Goal: Information Seeking & Learning: Learn about a topic

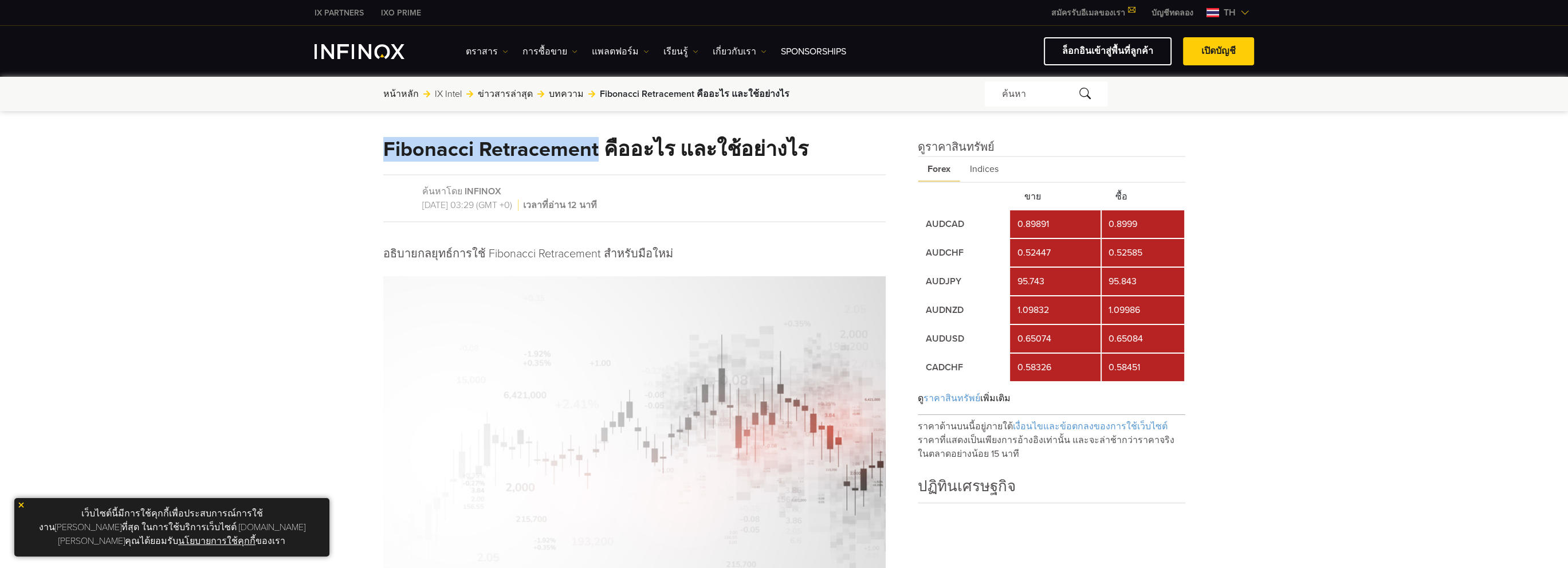
click at [594, 155] on h1 "Fibonacci Retracement คืออะไร และใช้อย่างไร" at bounding box center [595, 149] width 425 height 22
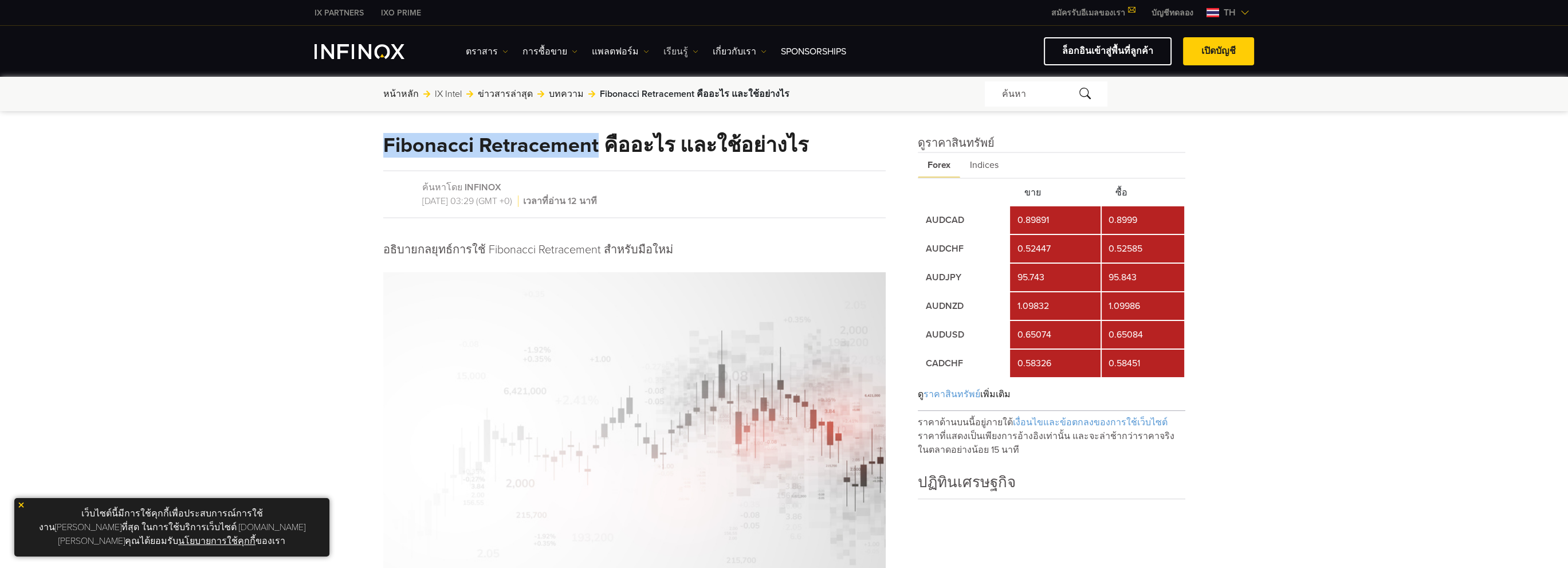
click at [663, 47] on link "เรียนรู้" at bounding box center [681, 51] width 35 height 14
drag, startPoint x: 338, startPoint y: 126, endPoint x: 345, endPoint y: 128, distance: 7.3
click at [667, 91] on span "Fibonacci Retracement คืออะไร และใช้อย่างไร" at bounding box center [695, 94] width 190 height 14
click at [556, 96] on link "บทความ" at bounding box center [566, 94] width 35 height 14
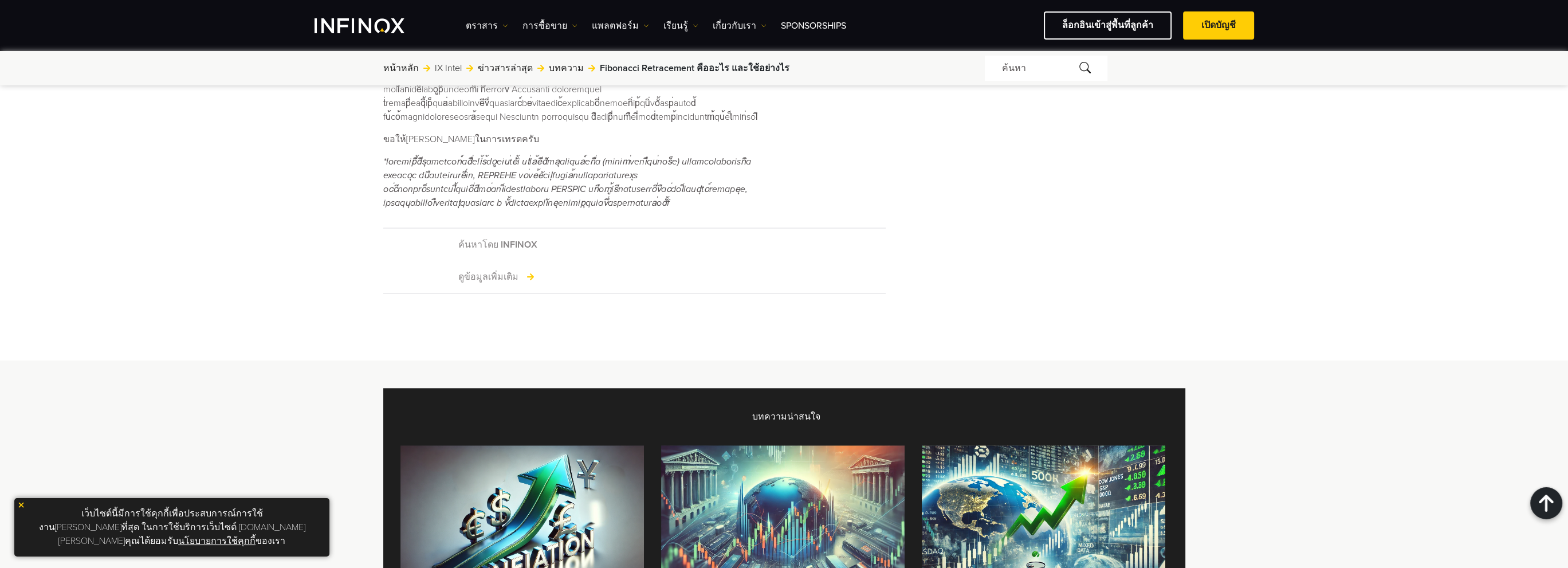
scroll to position [2178, 0]
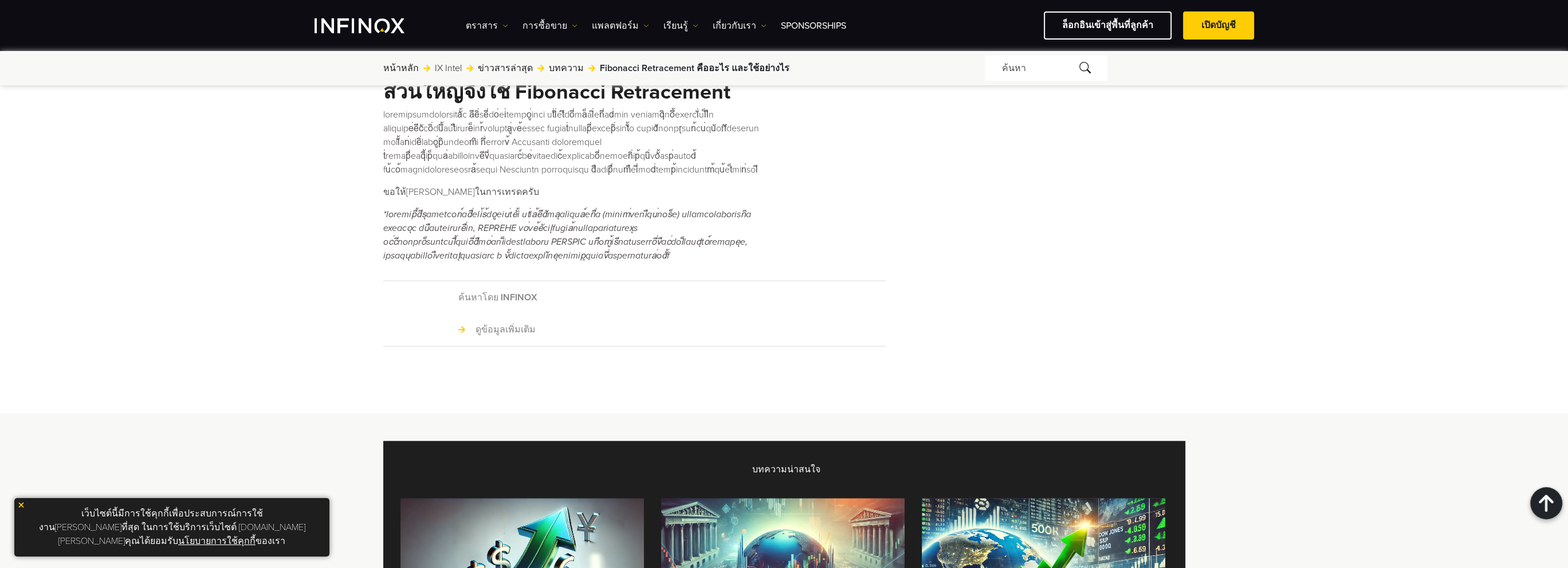
click at [487, 323] on link "ดูข้อมูลเพิ่มเติม" at bounding box center [497, 330] width 77 height 14
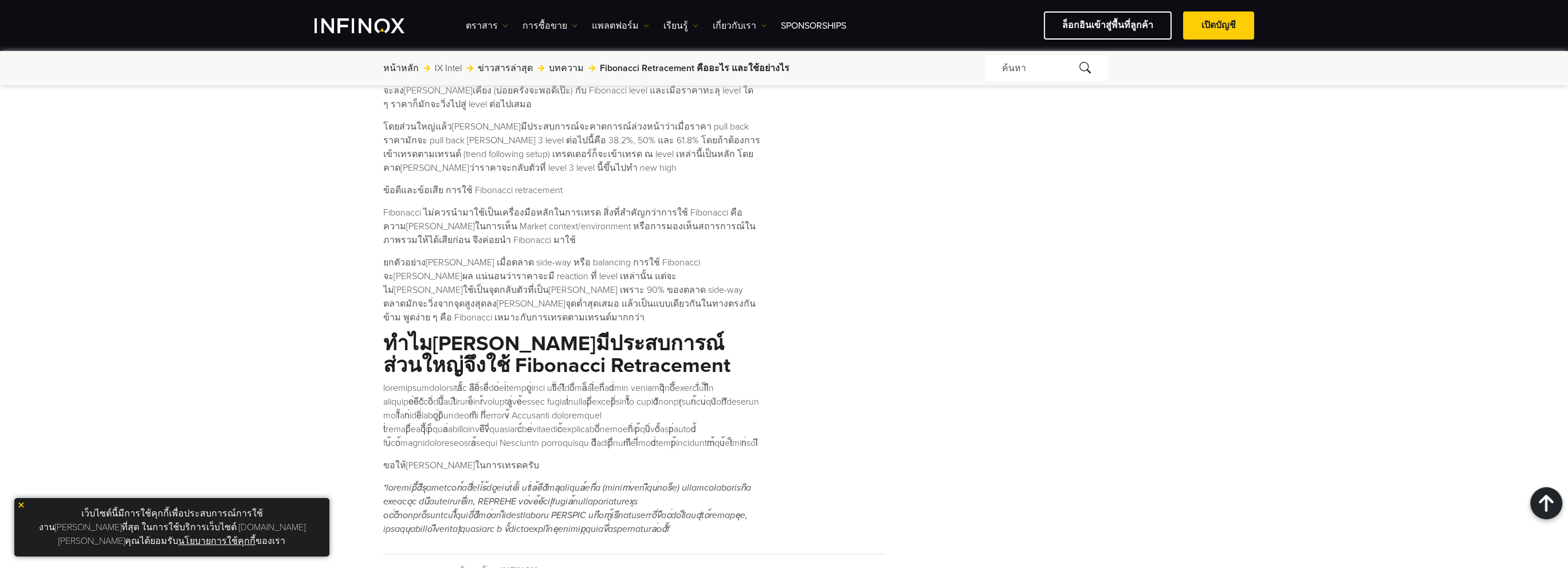
scroll to position [1776, 0]
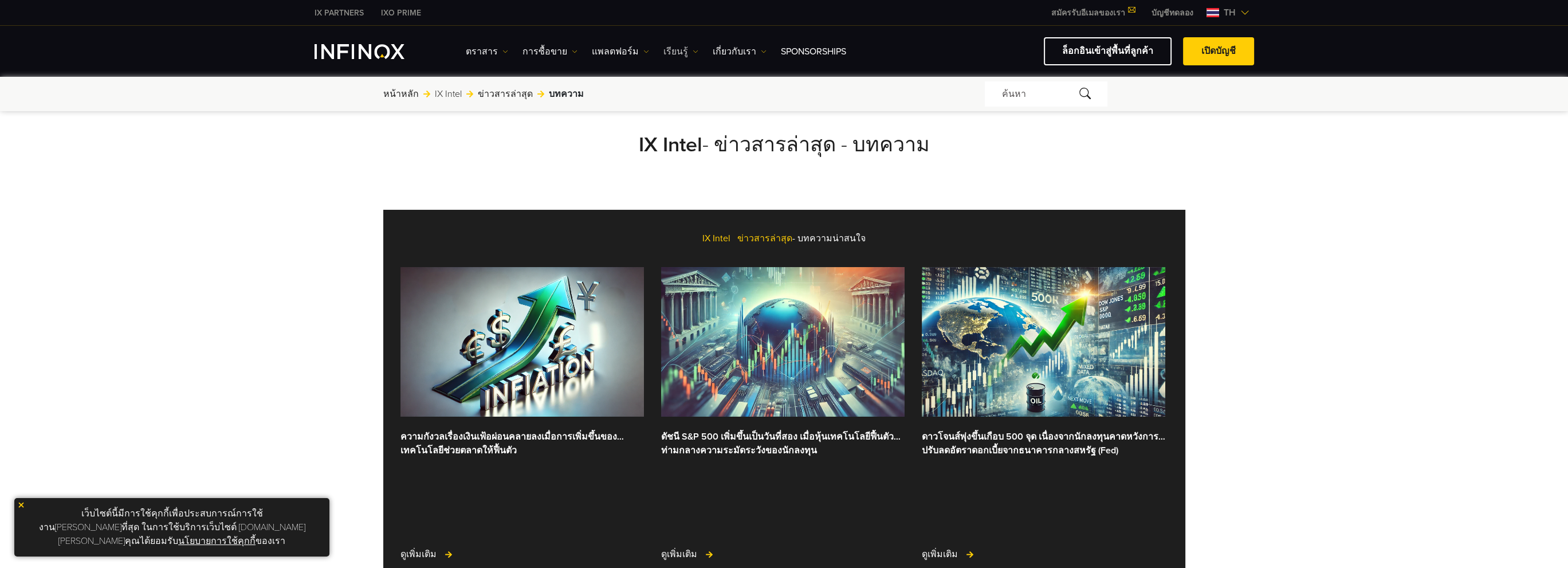
click at [669, 46] on link "เรียนรู้" at bounding box center [681, 51] width 35 height 14
click at [667, 83] on link "IX Intel" at bounding box center [717, 88] width 108 height 25
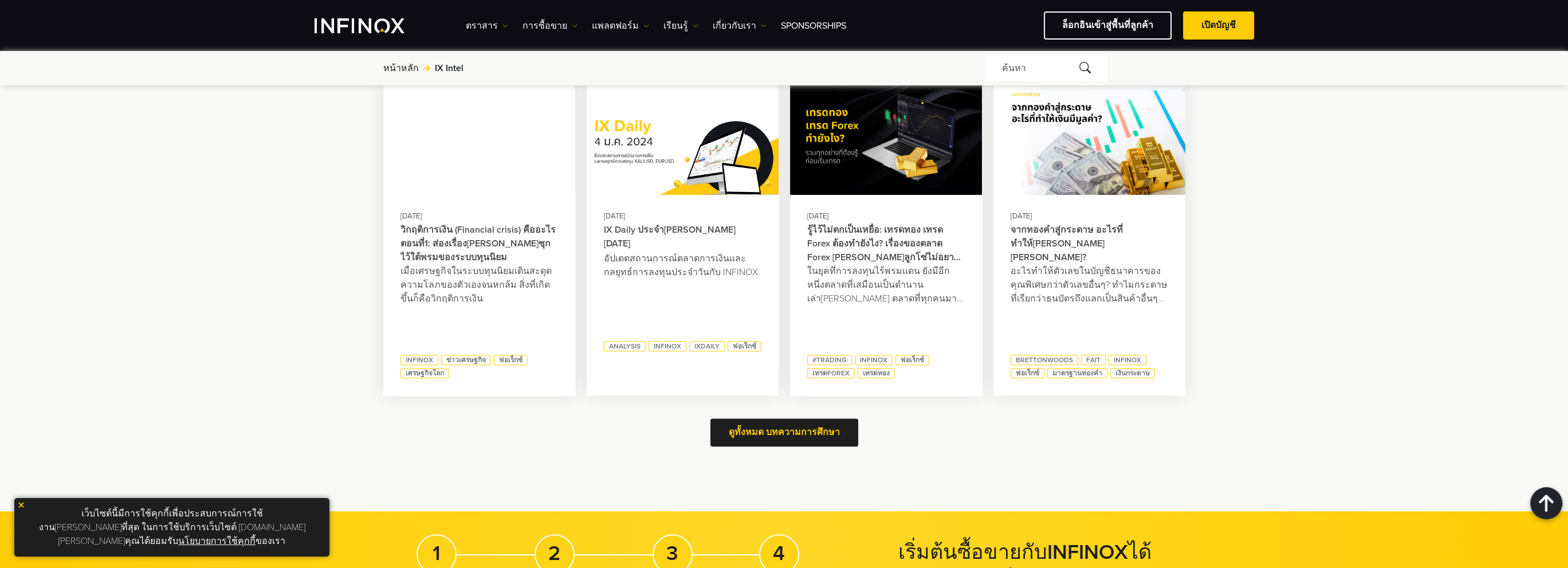
scroll to position [1833, 0]
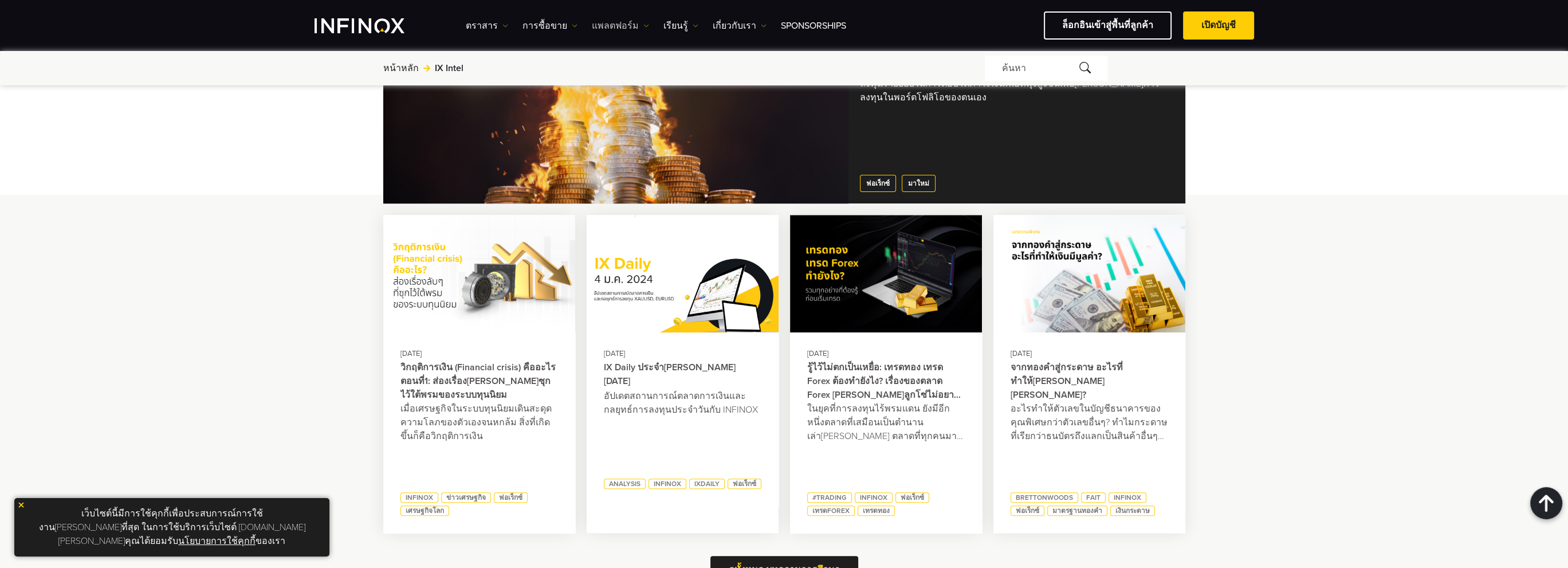
click at [622, 27] on link "แพลตฟอร์ม" at bounding box center [620, 26] width 57 height 14
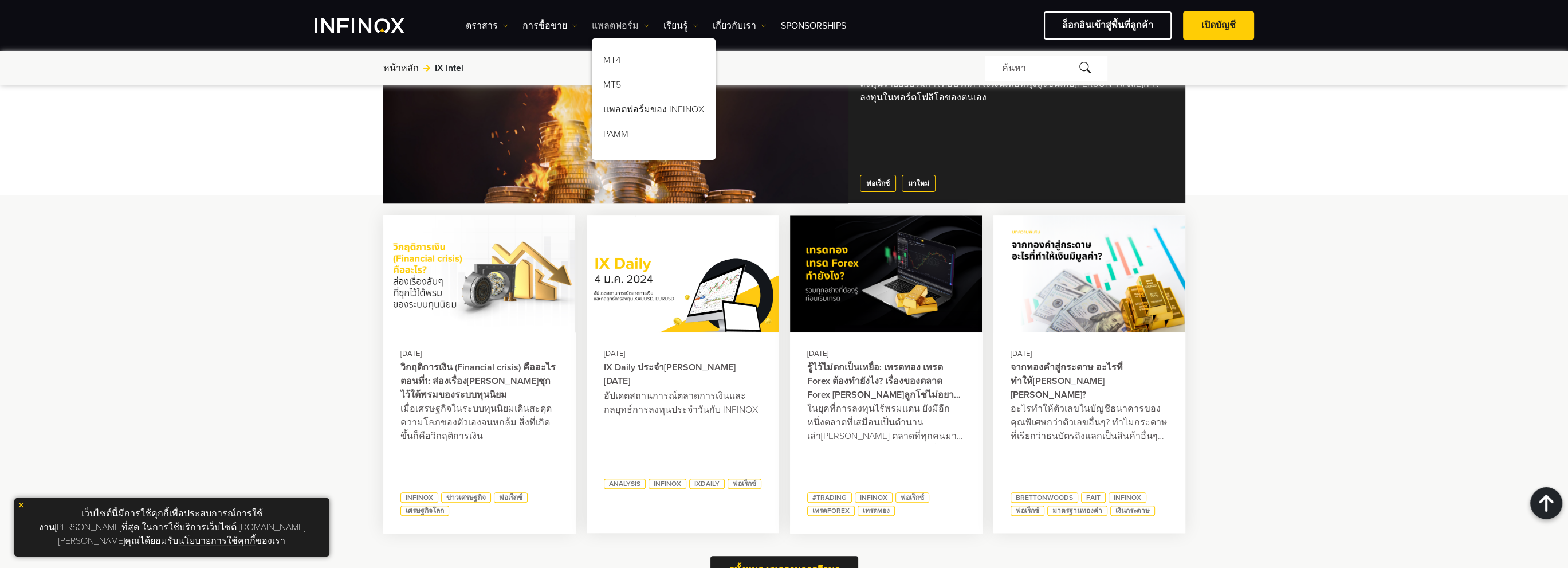
scroll to position [0, 0]
click at [556, 22] on link "การซื้อขาย" at bounding box center [550, 26] width 55 height 14
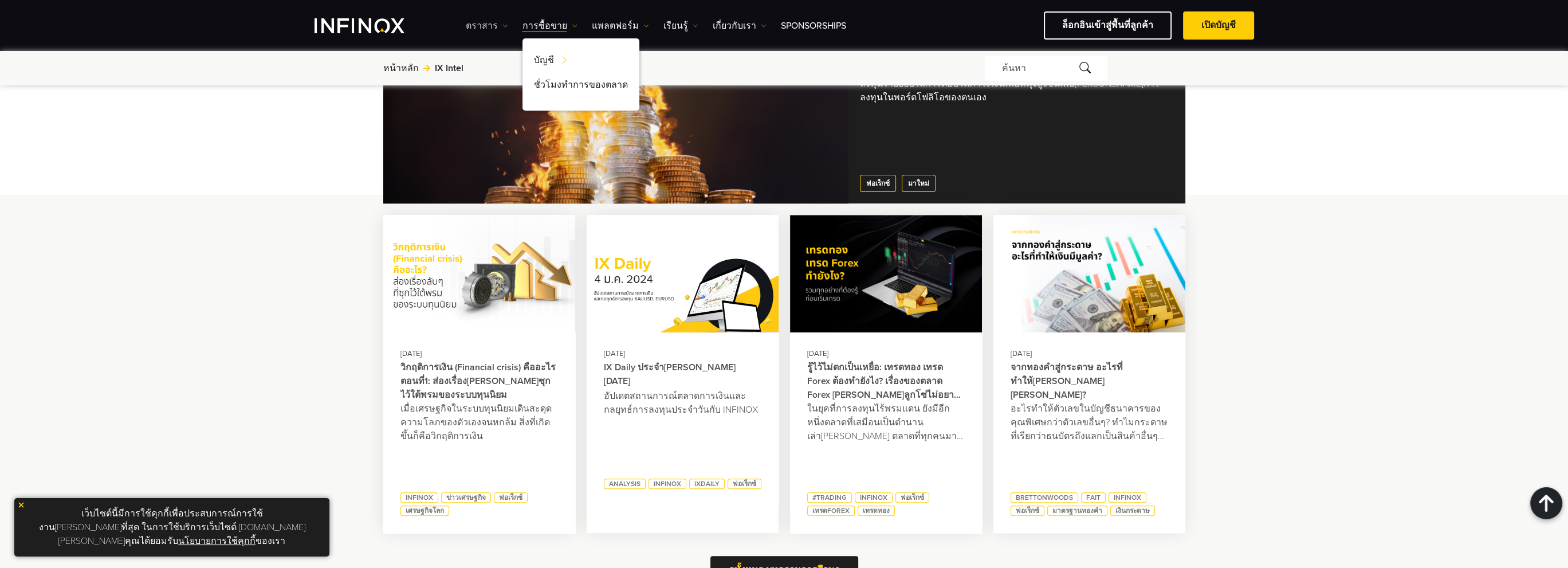
click at [492, 22] on link "ตราสาร" at bounding box center [487, 26] width 42 height 14
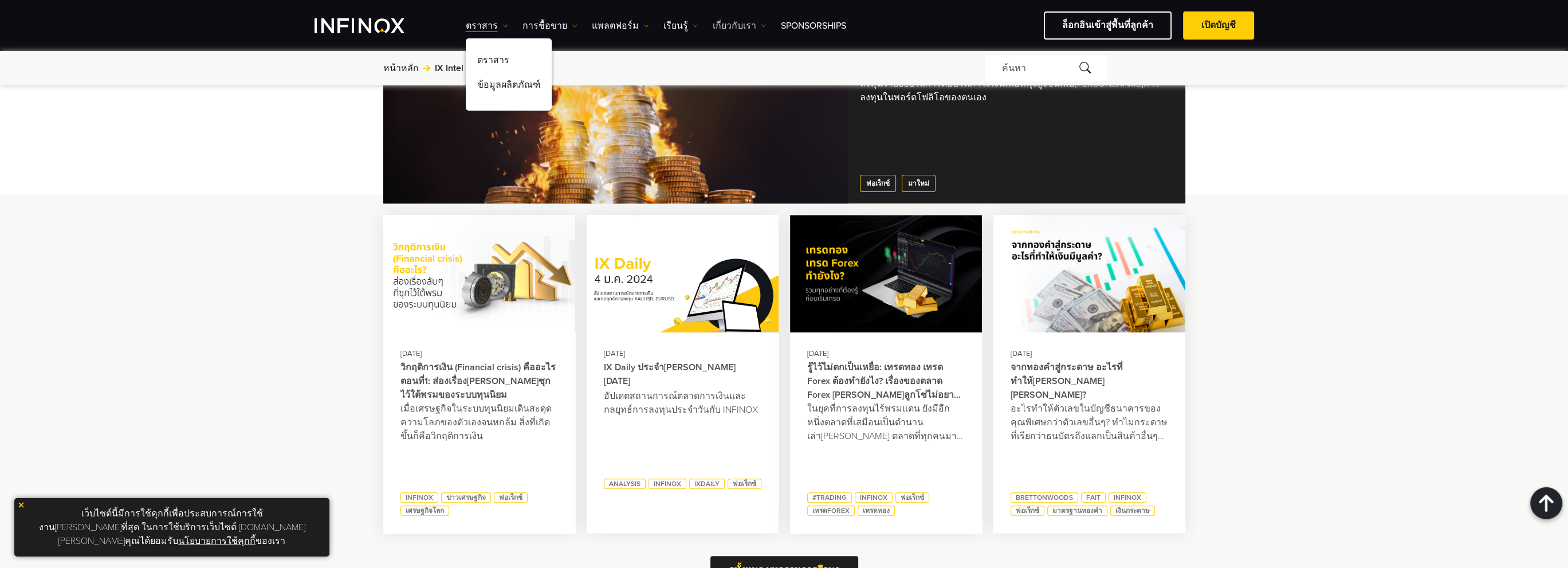
click at [713, 24] on link "เกี่ยวกับเรา" at bounding box center [739, 26] width 54 height 14
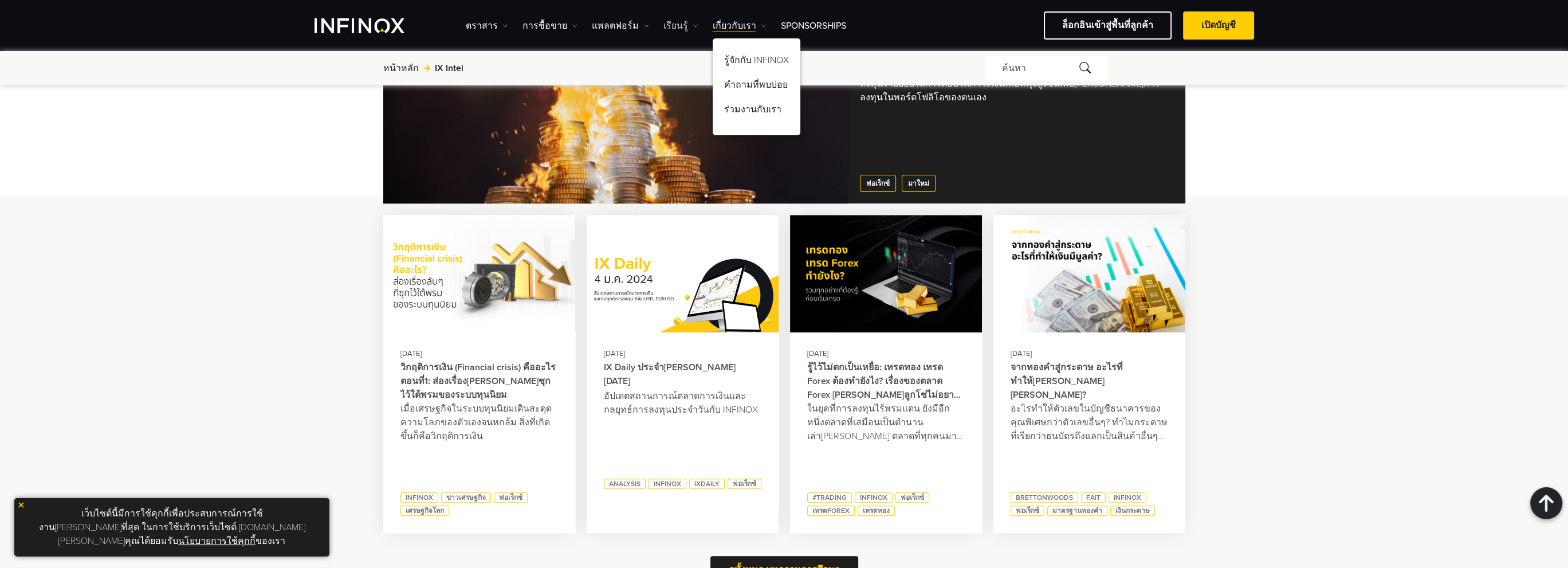
click at [670, 24] on link "เรียนรู้" at bounding box center [681, 26] width 35 height 14
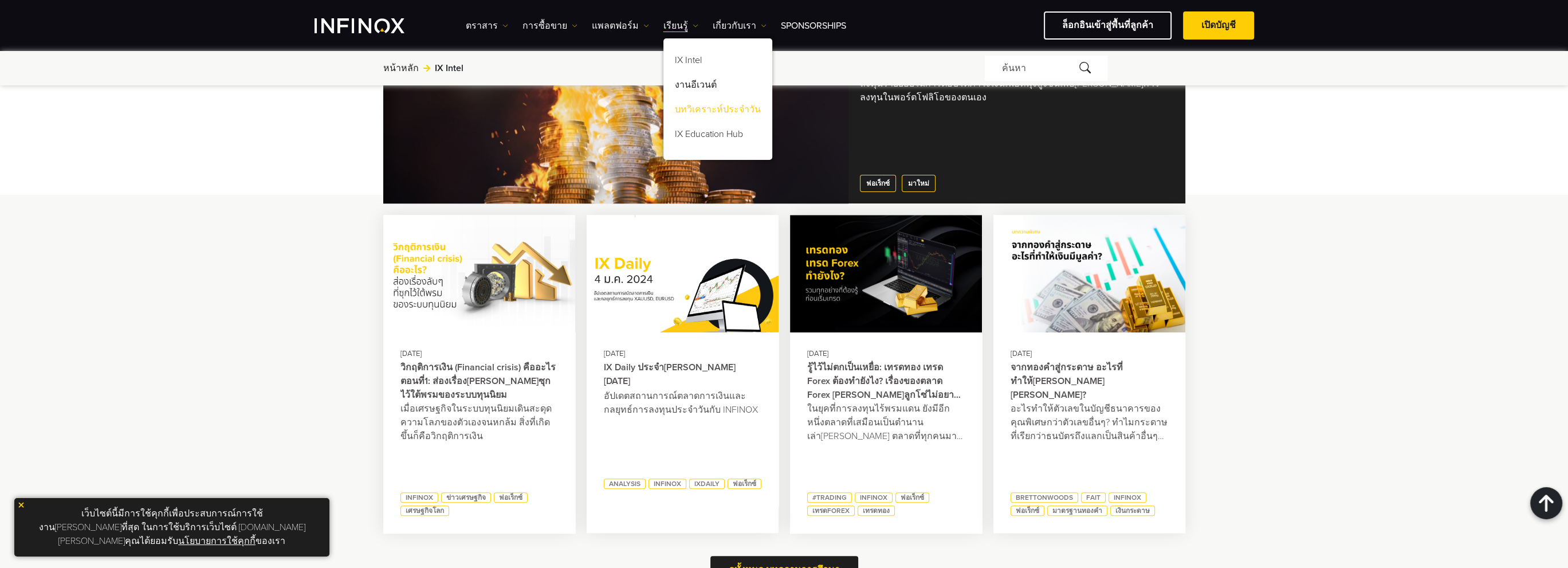
click at [681, 107] on link "บทวิเคราะห์ประจำวัน" at bounding box center [717, 112] width 108 height 25
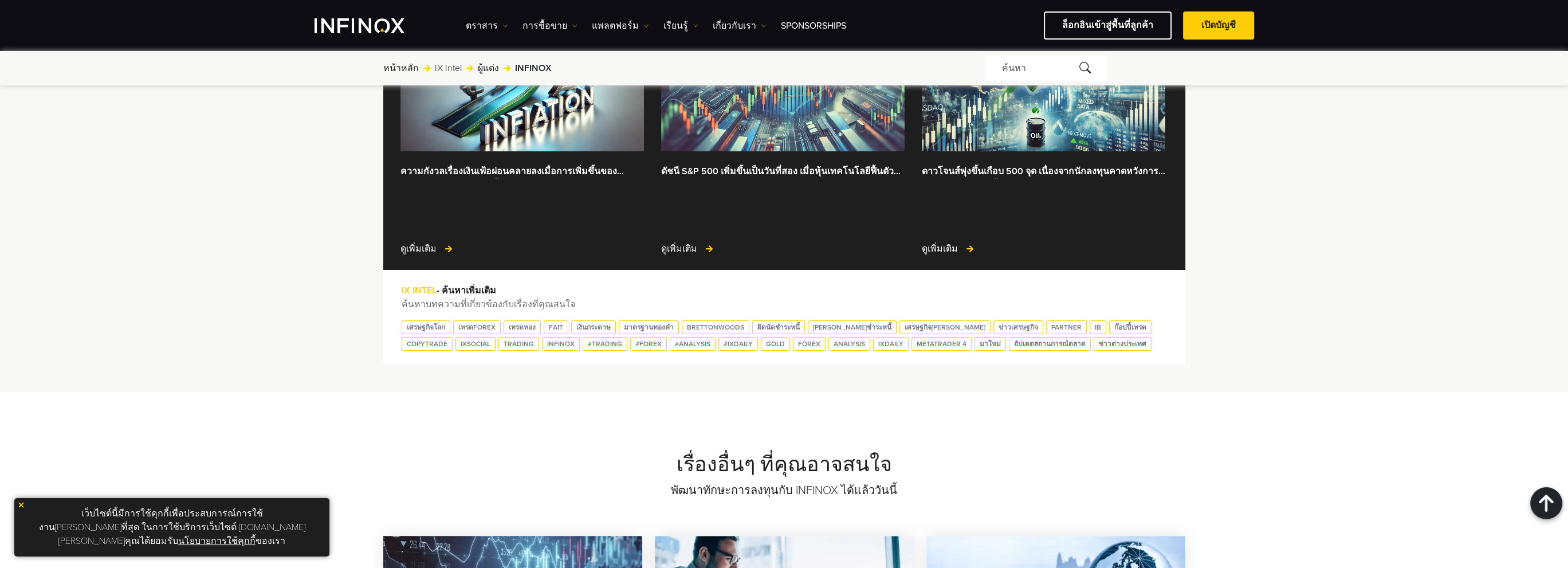
scroll to position [1318, 0]
